Goal: Task Accomplishment & Management: Complete application form

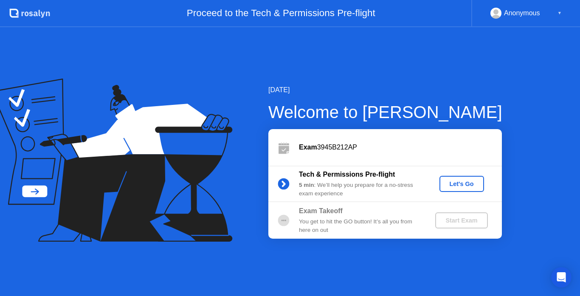
click at [448, 186] on div "Let's Go" at bounding box center [462, 183] width 38 height 7
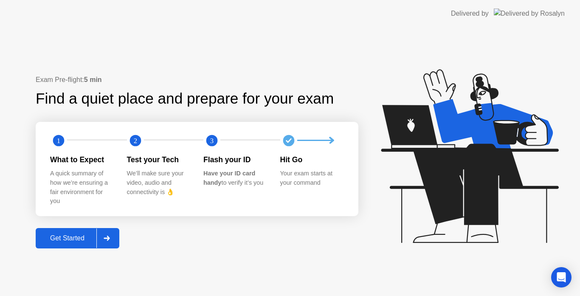
click at [87, 237] on div "Get Started" at bounding box center [67, 238] width 58 height 8
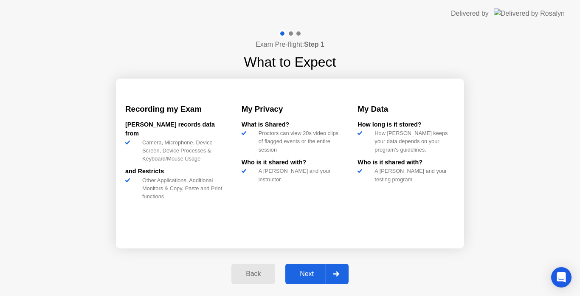
click at [320, 270] on div "Next" at bounding box center [307, 274] width 38 height 8
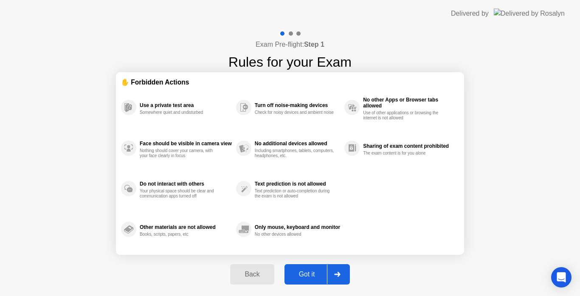
click at [320, 270] on div "Got it" at bounding box center [307, 274] width 40 height 8
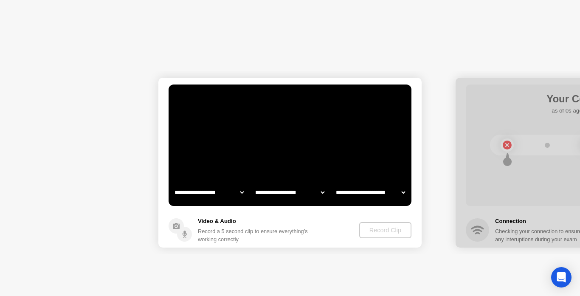
select select "**********"
select select "*******"
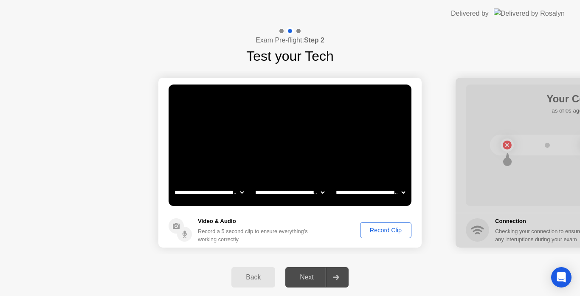
click at [397, 230] on div "Record Clip" at bounding box center [385, 230] width 45 height 7
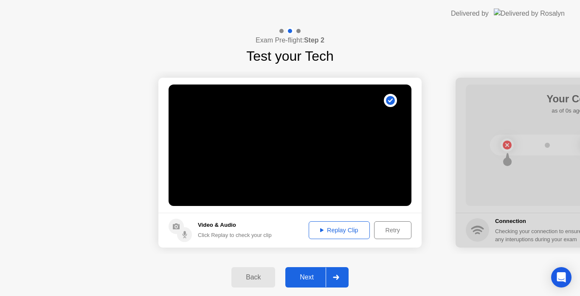
click at [308, 269] on button "Next" at bounding box center [316, 277] width 63 height 20
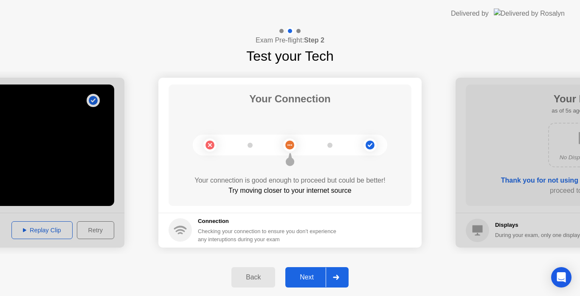
click at [307, 273] on div "Next" at bounding box center [307, 277] width 38 height 8
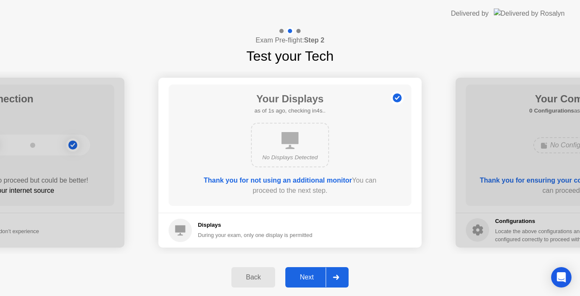
click at [307, 273] on div "Next" at bounding box center [307, 277] width 38 height 8
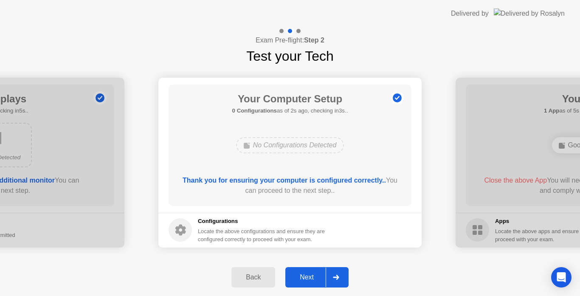
click at [307, 273] on div "Next" at bounding box center [307, 277] width 38 height 8
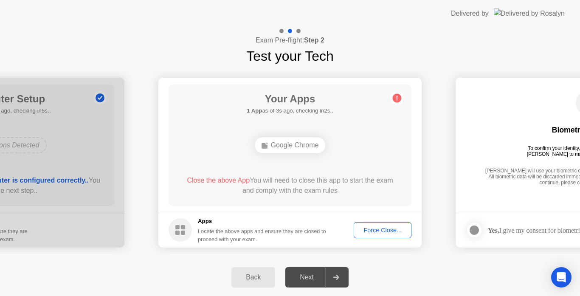
click at [373, 229] on div "Force Close..." at bounding box center [382, 230] width 52 height 7
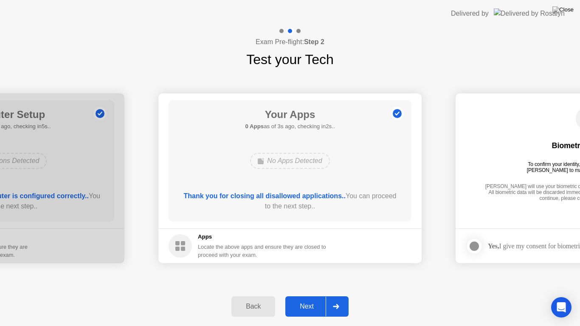
click at [332, 295] on div at bounding box center [335, 307] width 20 height 20
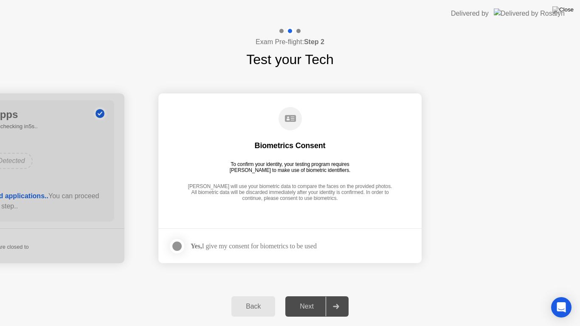
click at [180, 248] on div at bounding box center [177, 246] width 10 height 10
click at [311, 295] on div "Next" at bounding box center [307, 307] width 38 height 8
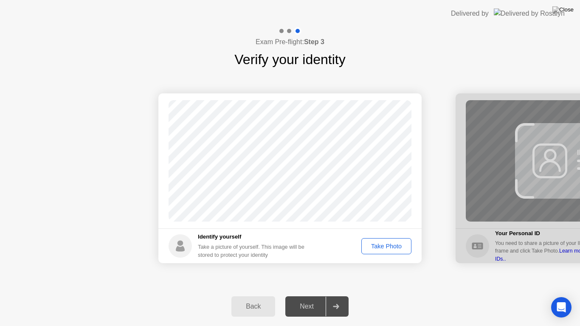
click at [386, 243] on div "Take Photo" at bounding box center [386, 246] width 44 height 7
click at [310, 295] on div "Next" at bounding box center [307, 307] width 38 height 8
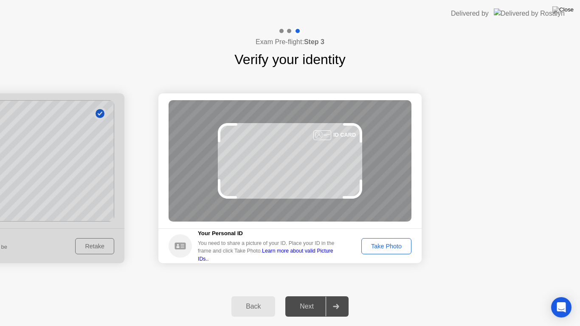
click at [328, 295] on div at bounding box center [335, 307] width 20 height 20
click at [382, 244] on div "Take Photo" at bounding box center [386, 246] width 44 height 7
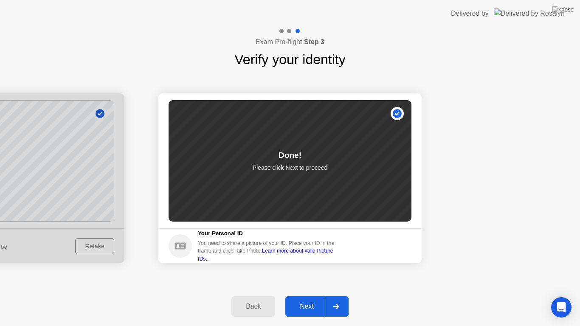
click at [321, 295] on button "Next" at bounding box center [316, 306] width 63 height 20
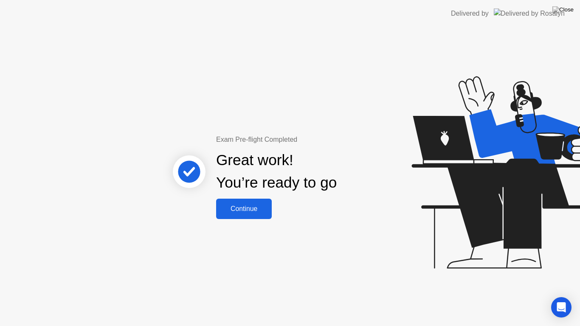
click at [249, 205] on div "Continue" at bounding box center [244, 209] width 50 height 8
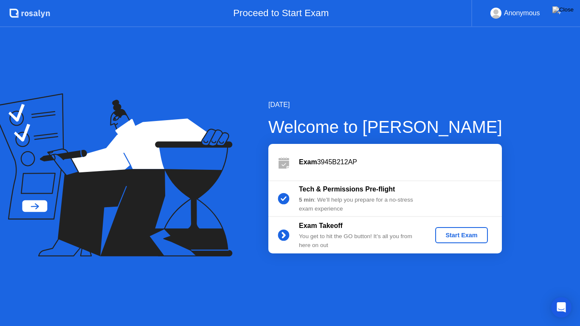
click at [449, 234] on div "Start Exam" at bounding box center [460, 235] width 45 height 7
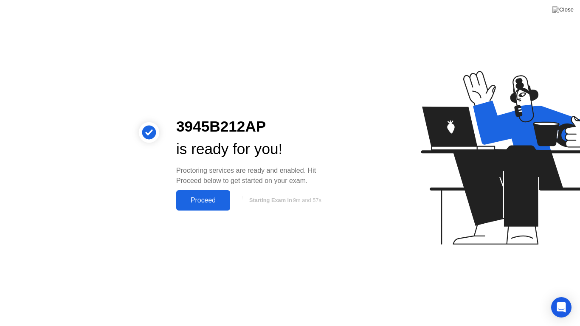
click at [221, 202] on div "Proceed" at bounding box center [203, 200] width 49 height 8
